Goal: Task Accomplishment & Management: Use online tool/utility

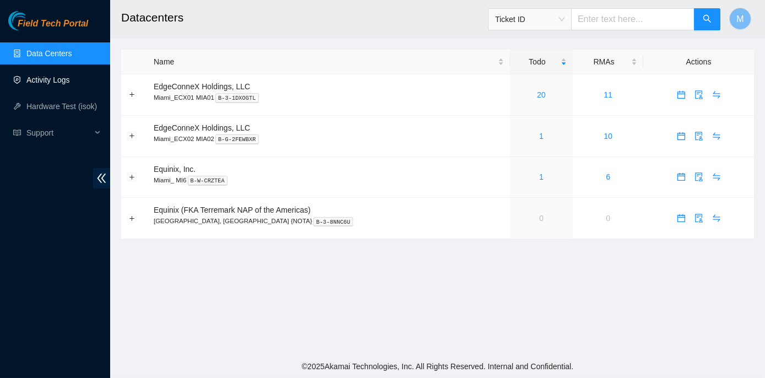
click at [44, 76] on link "Activity Logs" at bounding box center [48, 79] width 44 height 9
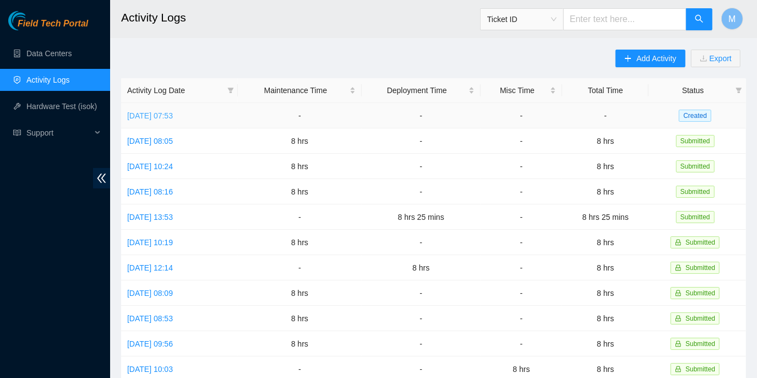
click at [173, 111] on link "[DATE] 07:53" at bounding box center [150, 115] width 46 height 9
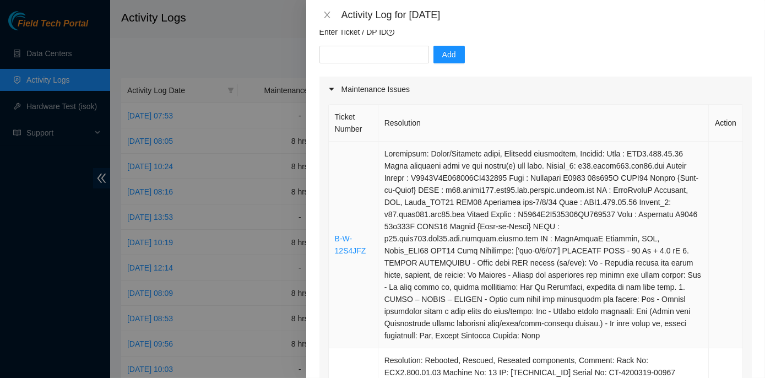
scroll to position [150, 0]
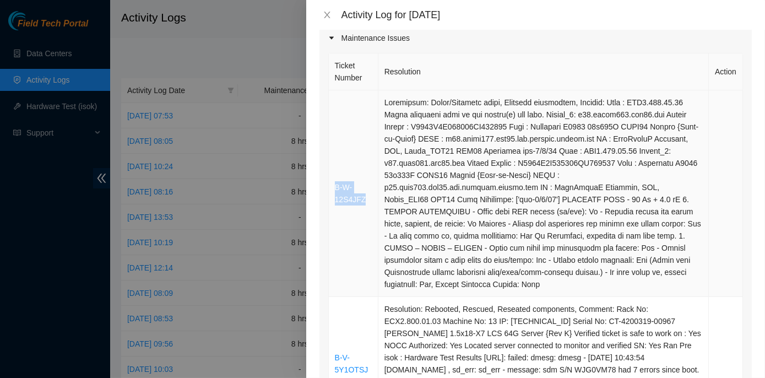
drag, startPoint x: 364, startPoint y: 192, endPoint x: 335, endPoint y: 181, distance: 30.7
click at [335, 181] on td "B-W-12S4JFZ" at bounding box center [354, 193] width 50 height 206
copy link "B-W-12S4JFZ"
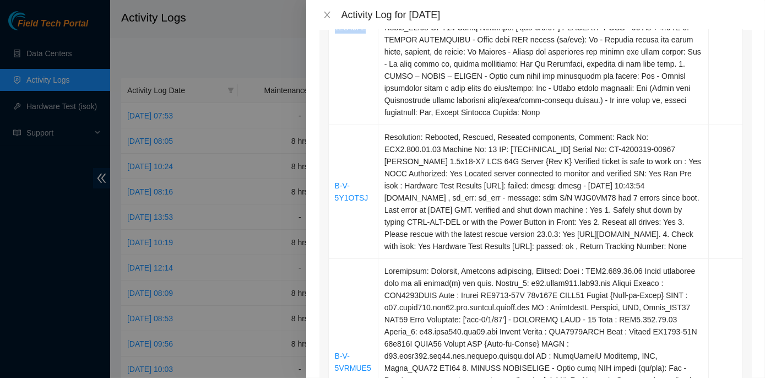
scroll to position [350, 0]
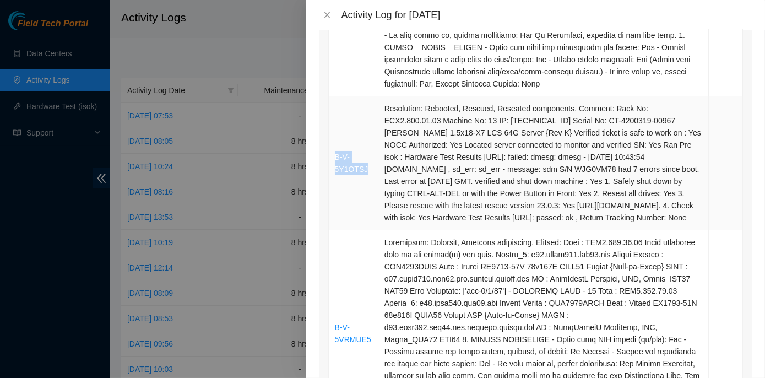
drag, startPoint x: 364, startPoint y: 164, endPoint x: 333, endPoint y: 154, distance: 32.2
click at [333, 154] on td "B-V-5Y1OTSJ" at bounding box center [354, 163] width 50 height 134
copy link "B-V-5Y1OTSJ"
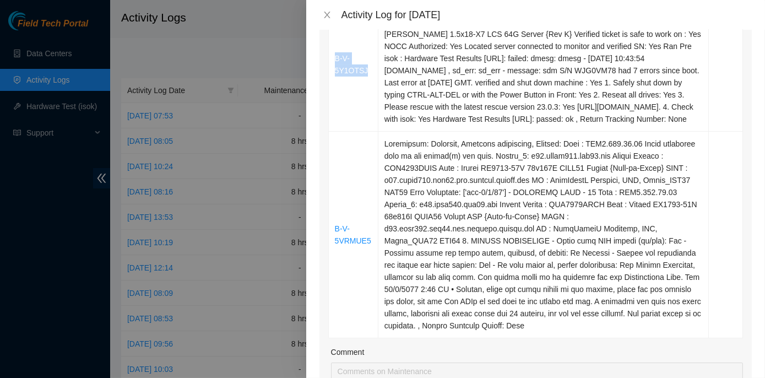
scroll to position [450, 0]
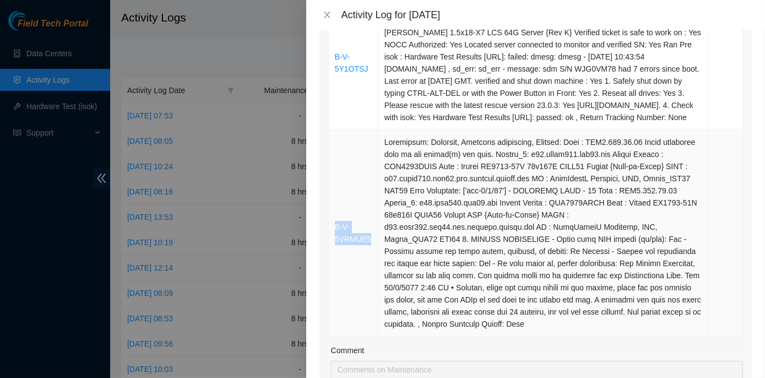
drag, startPoint x: 368, startPoint y: 233, endPoint x: 335, endPoint y: 224, distance: 34.9
click at [335, 224] on td "B-V-5VRMUE5" at bounding box center [354, 233] width 50 height 206
copy link "B-V-5VRMUE5"
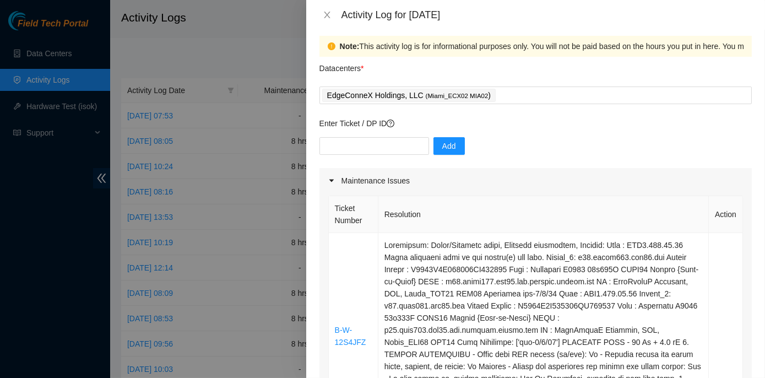
scroll to position [0, 0]
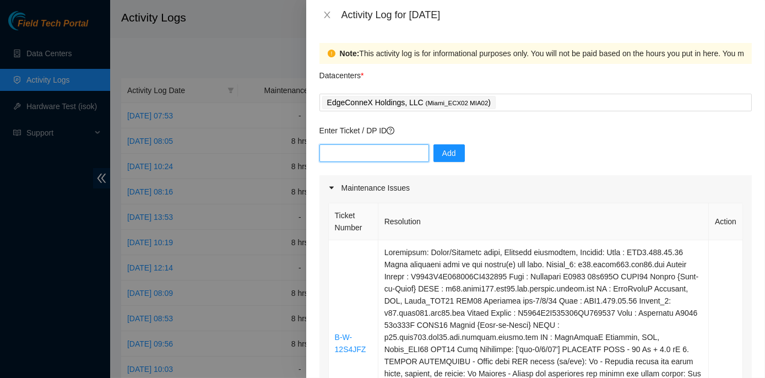
click at [341, 155] on input "text" at bounding box center [374, 153] width 110 height 18
paste input "B-W-12S4JFZ B-V-5Y1OTSJ B-V-5VRMUE5"
type input "B-W-12S4JFZ B-V-5Y1OTSJ B-V-5VRMUE5"
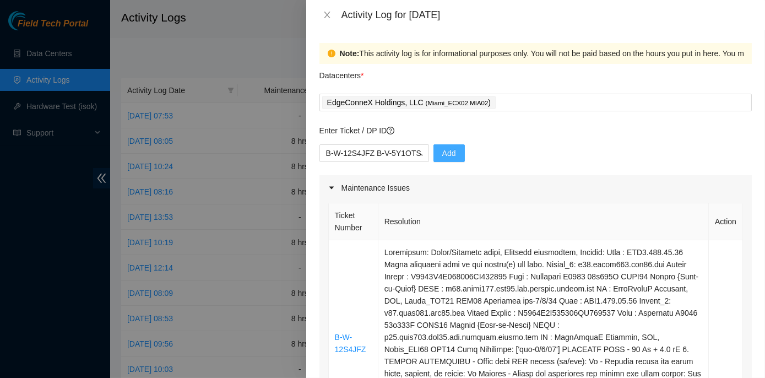
click at [443, 150] on span "Add" at bounding box center [449, 153] width 14 height 12
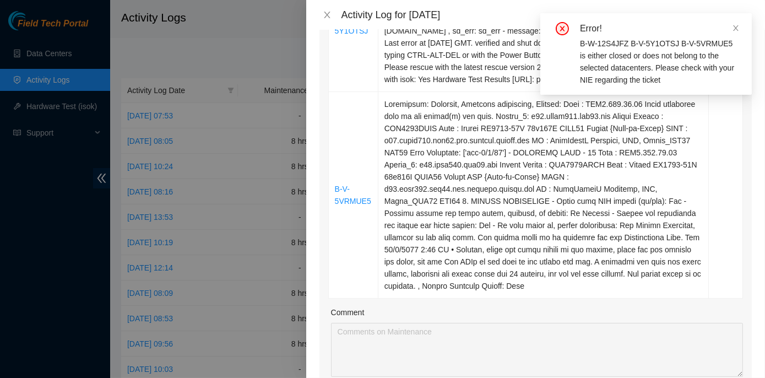
scroll to position [551, 0]
